Goal: Navigation & Orientation: Go to known website

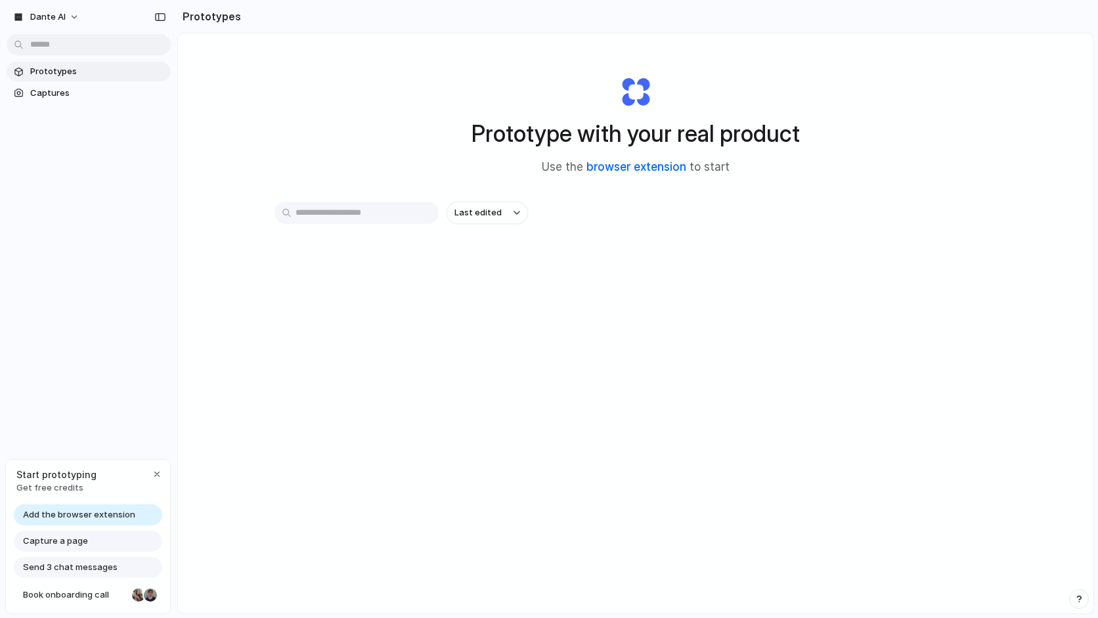
click at [603, 171] on link "browser extension" at bounding box center [636, 166] width 100 height 13
